Goal: Information Seeking & Learning: Learn about a topic

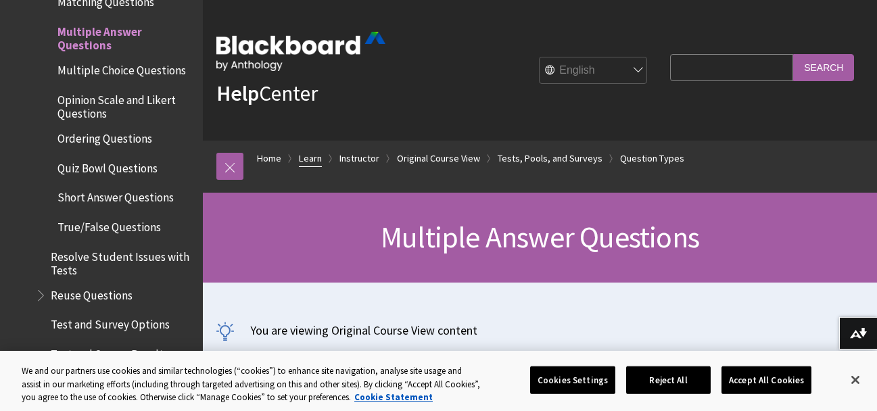
click at [320, 163] on link "Learn" at bounding box center [310, 158] width 23 height 17
click at [646, 156] on link "Question Types" at bounding box center [652, 158] width 64 height 17
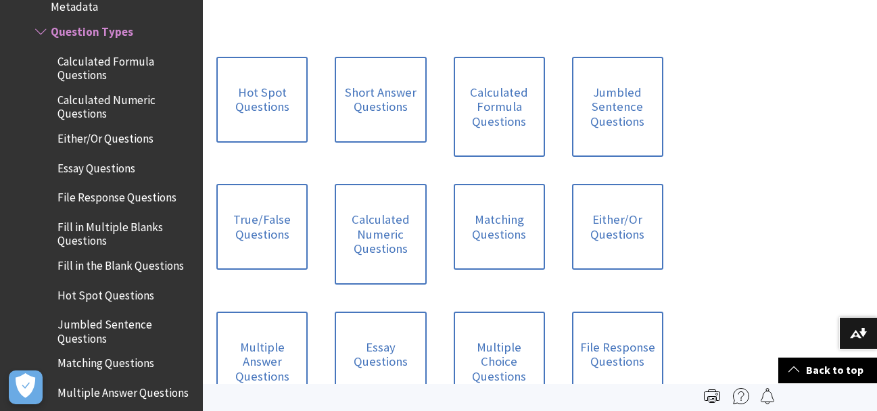
scroll to position [603, 0]
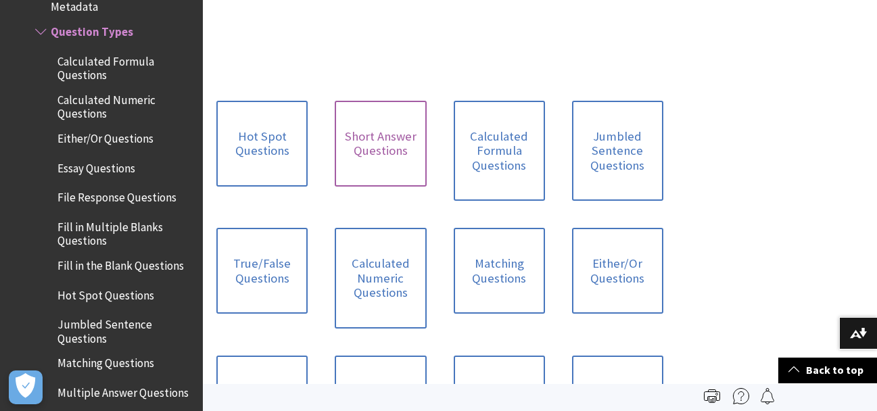
click at [335, 151] on link "Short Answer Questions" at bounding box center [380, 144] width 91 height 86
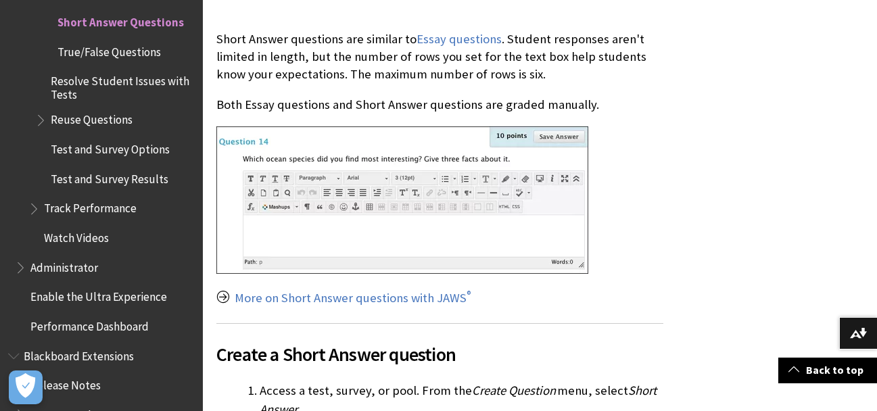
scroll to position [335, 0]
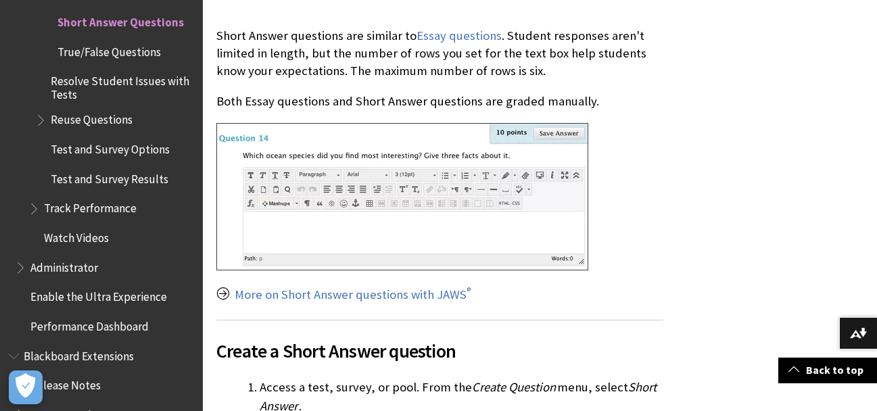
click at [552, 134] on img at bounding box center [402, 196] width 372 height 147
click at [513, 135] on img at bounding box center [402, 196] width 372 height 147
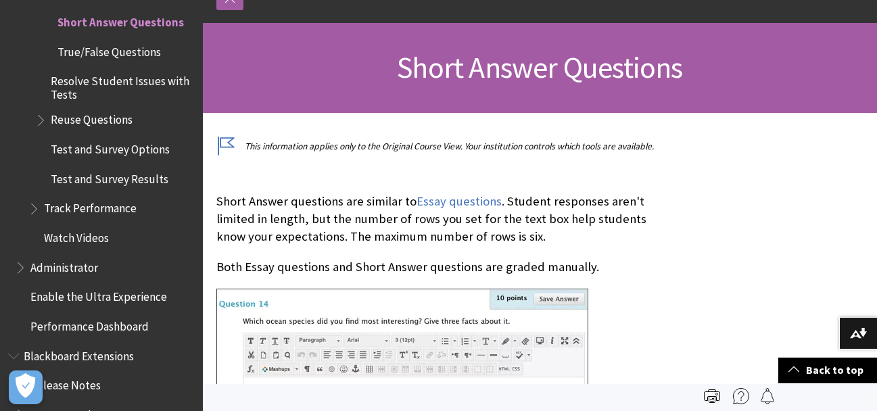
scroll to position [47, 0]
